Goal: Navigation & Orientation: Find specific page/section

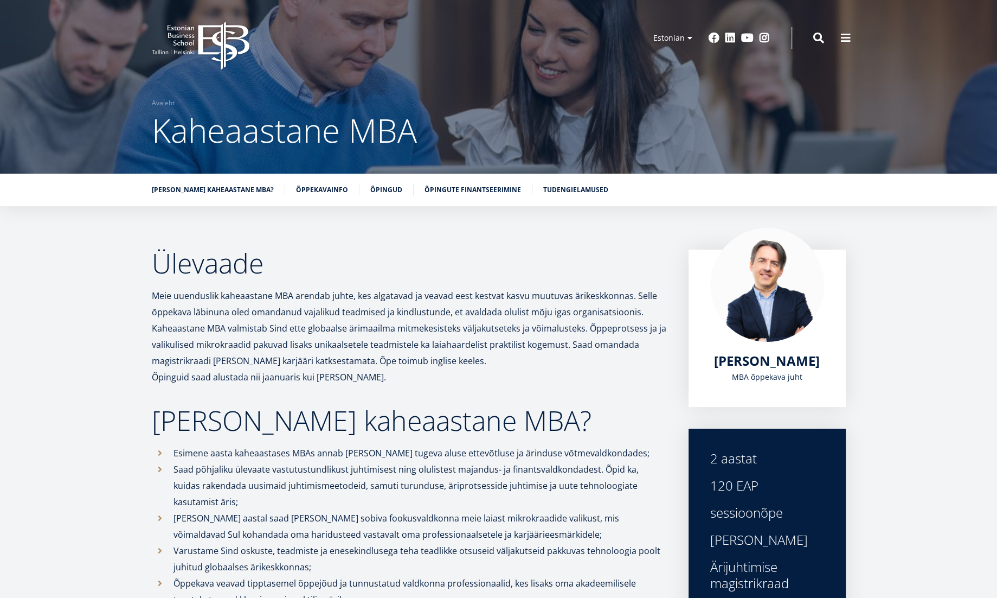
click at [683, 27] on div "EBS Logo Created with Sketch. Kasutaja konto menüü Admin Estonian Estonian Engl…" at bounding box center [498, 38] width 781 height 33
click at [683, 36] on ul "Estonian English" at bounding box center [671, 44] width 54 height 35
click at [678, 54] on link "English" at bounding box center [671, 54] width 54 height 16
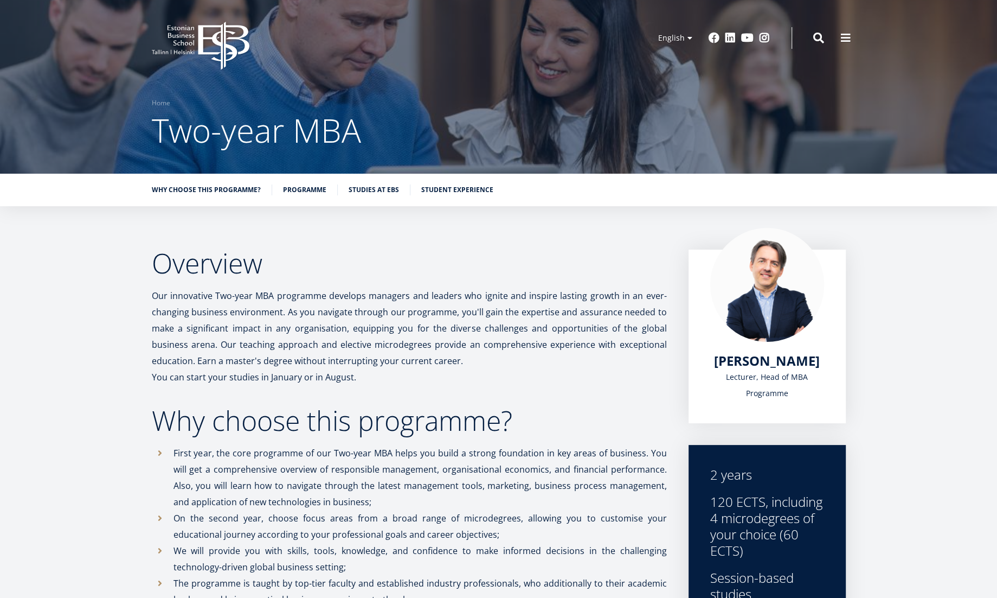
click at [879, 129] on div at bounding box center [498, 87] width 997 height 174
